Goal: Task Accomplishment & Management: Complete application form

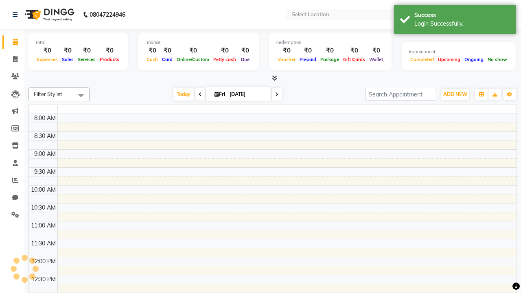
select select "en"
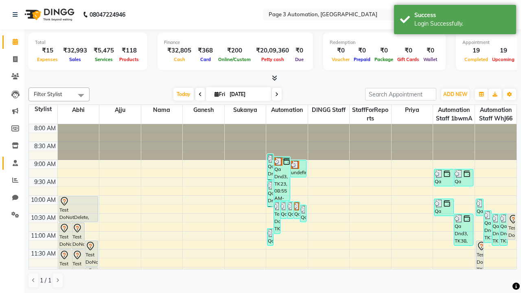
click at [12, 163] on span at bounding box center [15, 163] width 14 height 9
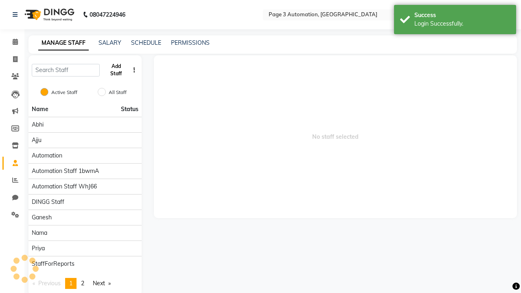
click at [116, 70] on button "Add Staff" at bounding box center [116, 69] width 26 height 21
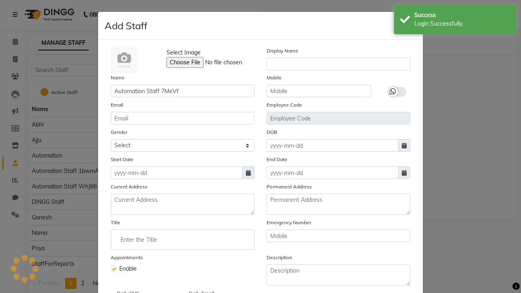
type input "Automation Staff 7MeVf"
type input "9677453343"
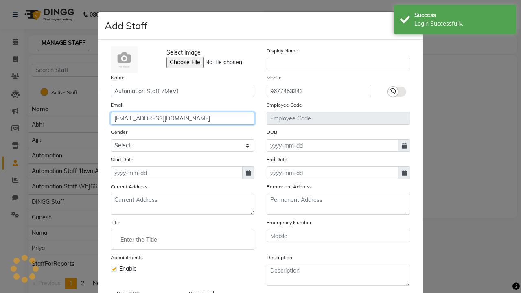
type input "[EMAIL_ADDRESS][DOMAIN_NAME]"
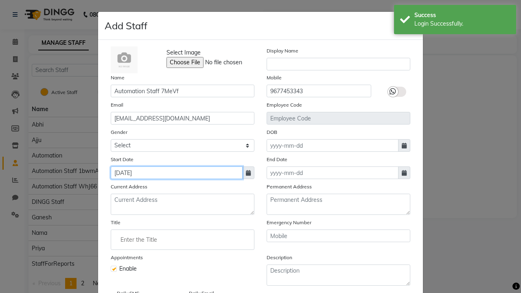
type input "[DATE]"
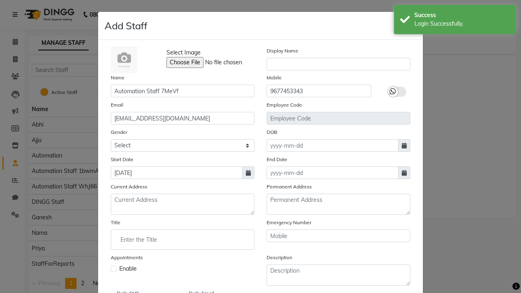
checkbox input "false"
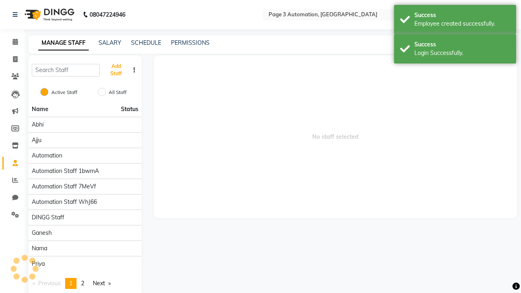
scroll to position [66, 0]
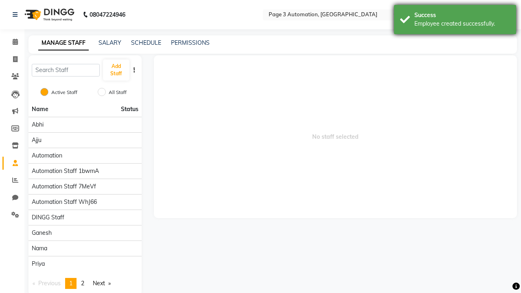
click at [455, 21] on div "Employee created successfully." at bounding box center [462, 24] width 96 height 9
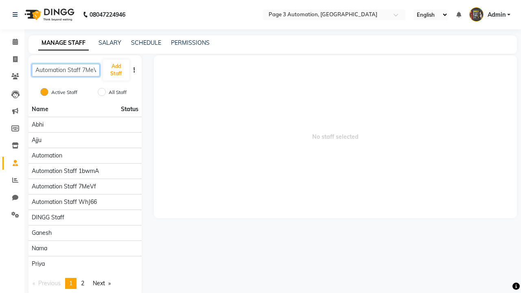
scroll to position [0, 4]
type input "Automation Staff 7MeVf"
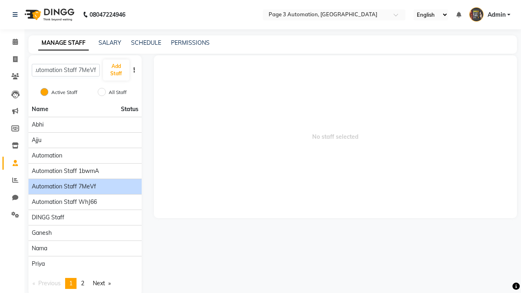
click at [85, 182] on span "Automation Staff 7MeVf" at bounding box center [64, 186] width 64 height 9
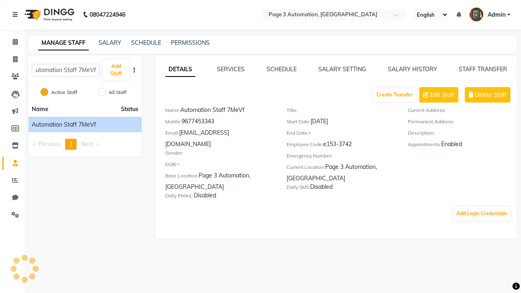
scroll to position [0, 0]
click at [481, 207] on button "Add Login Credentials" at bounding box center [481, 214] width 57 height 14
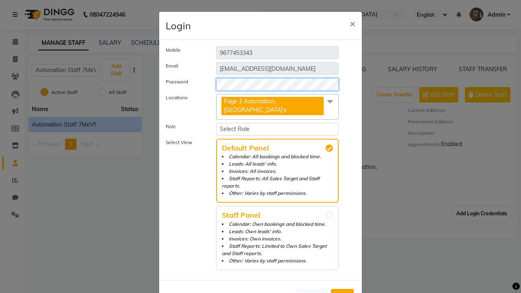
select select "4595"
click at [342, 292] on span "Add" at bounding box center [342, 296] width 13 height 8
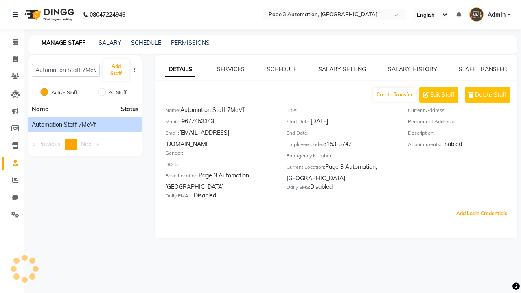
scroll to position [0, 2]
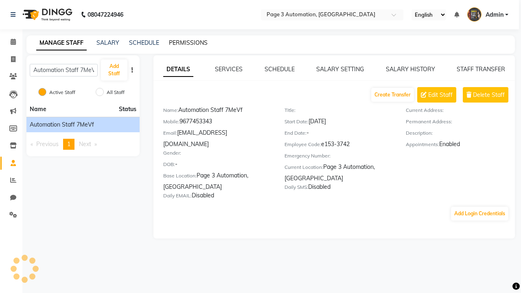
click at [188, 43] on link "PERMISSIONS" at bounding box center [188, 42] width 39 height 7
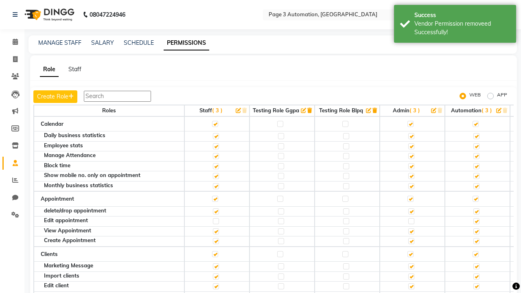
scroll to position [1311, 0]
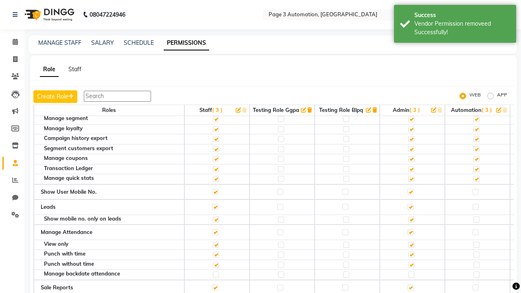
click at [475, 100] on label at bounding box center [475, 97] width 6 height 6
click at [475, 99] on input "checkbox" at bounding box center [474, 96] width 5 height 5
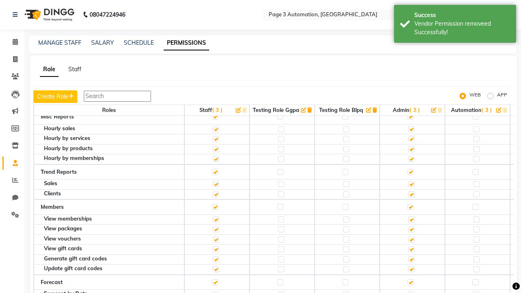
scroll to position [8, 0]
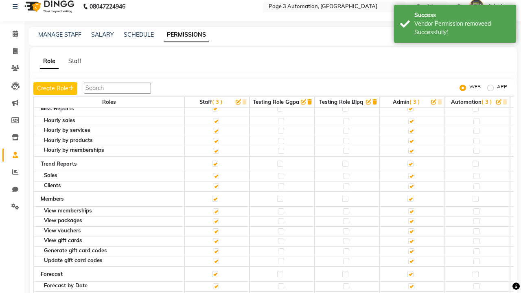
click at [489, 7] on span "Admin" at bounding box center [496, 6] width 18 height 9
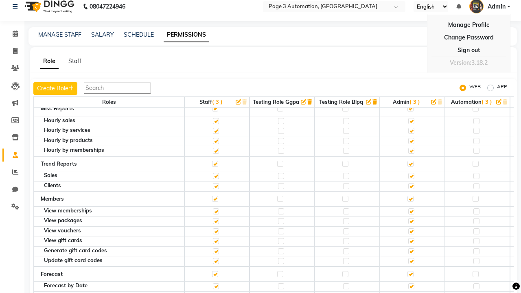
scroll to position [0, 0]
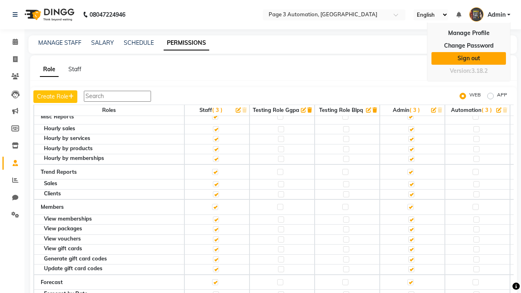
click at [468, 58] on link "Sign out" at bounding box center [468, 58] width 74 height 13
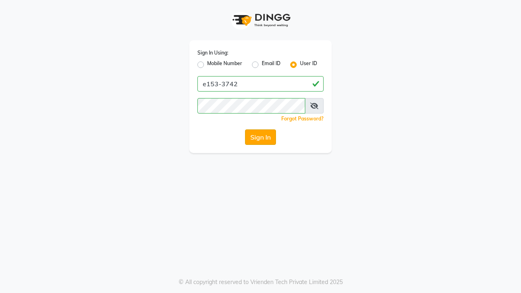
click at [260, 137] on button "Sign In" at bounding box center [260, 136] width 31 height 15
